Goal: Transaction & Acquisition: Purchase product/service

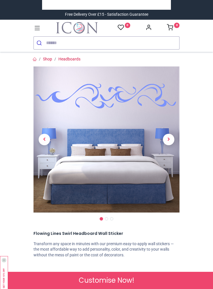
click at [170, 138] on span "Next" at bounding box center [168, 139] width 11 height 11
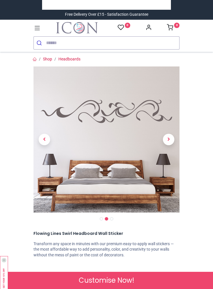
click at [169, 140] on span "Next" at bounding box center [168, 139] width 11 height 11
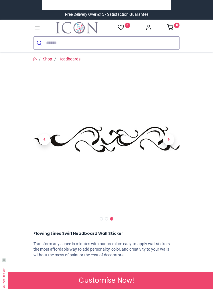
click at [170, 140] on span "Next" at bounding box center [168, 139] width 11 height 11
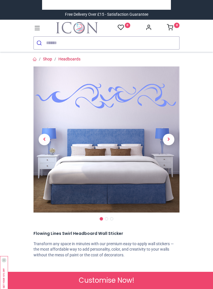
click at [170, 137] on span "Next" at bounding box center [168, 139] width 11 height 11
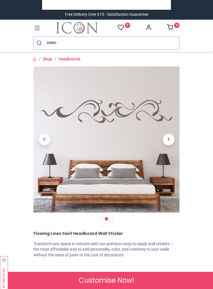
click at [46, 138] on span "Previous" at bounding box center [44, 139] width 11 height 11
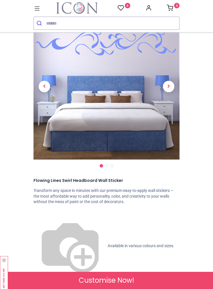
scroll to position [35, 0]
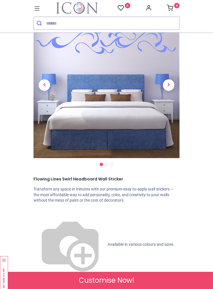
click at [108, 242] on span "Available in various colours and sizes." at bounding box center [141, 244] width 67 height 5
click at [36, 213] on img at bounding box center [69, 244] width 73 height 73
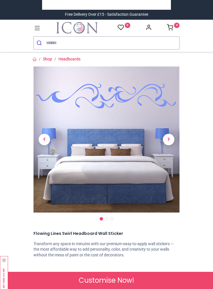
scroll to position [0, 0]
